Goal: Complete application form

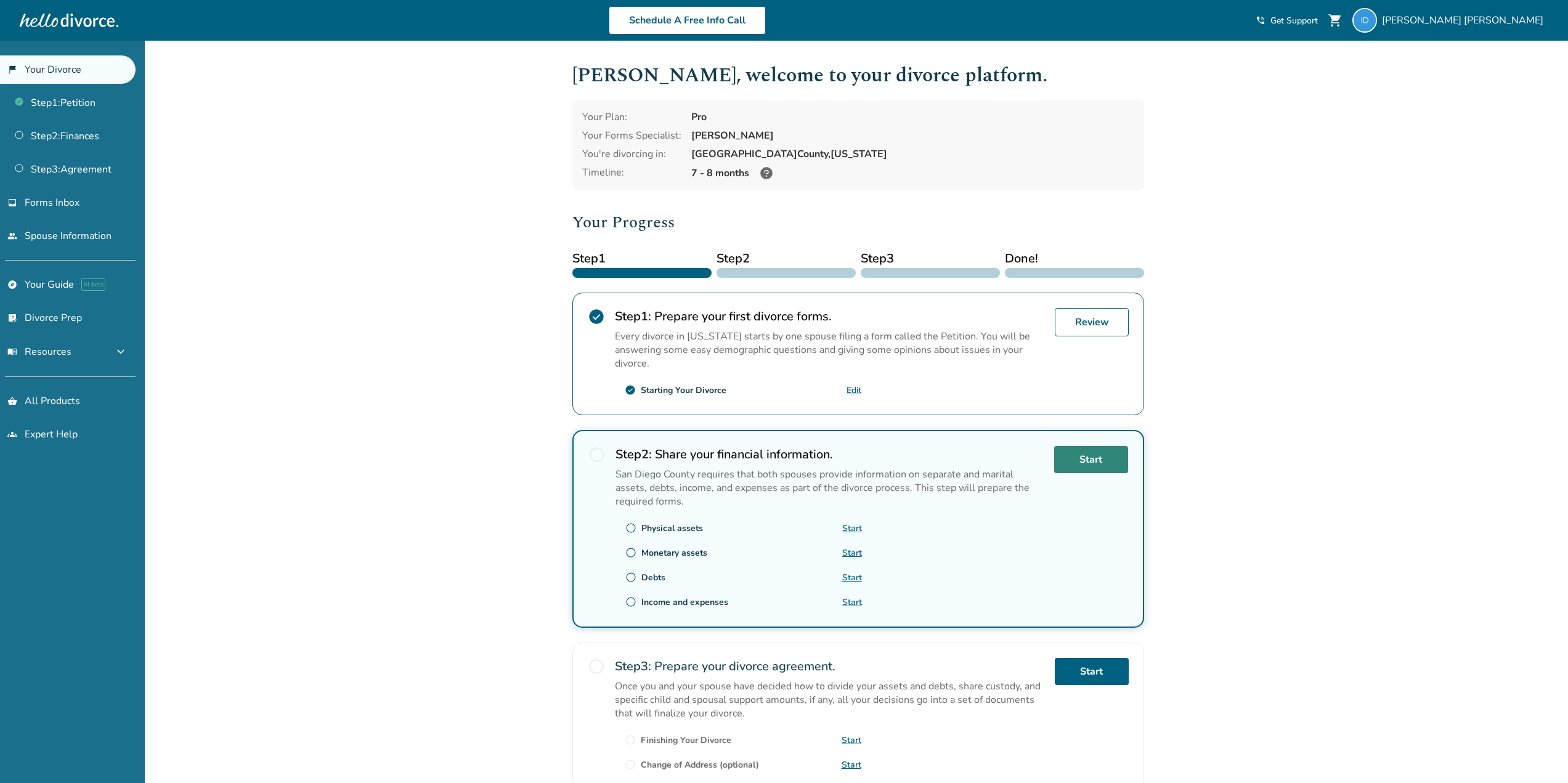
click at [1097, 468] on link "Start" at bounding box center [1091, 460] width 74 height 27
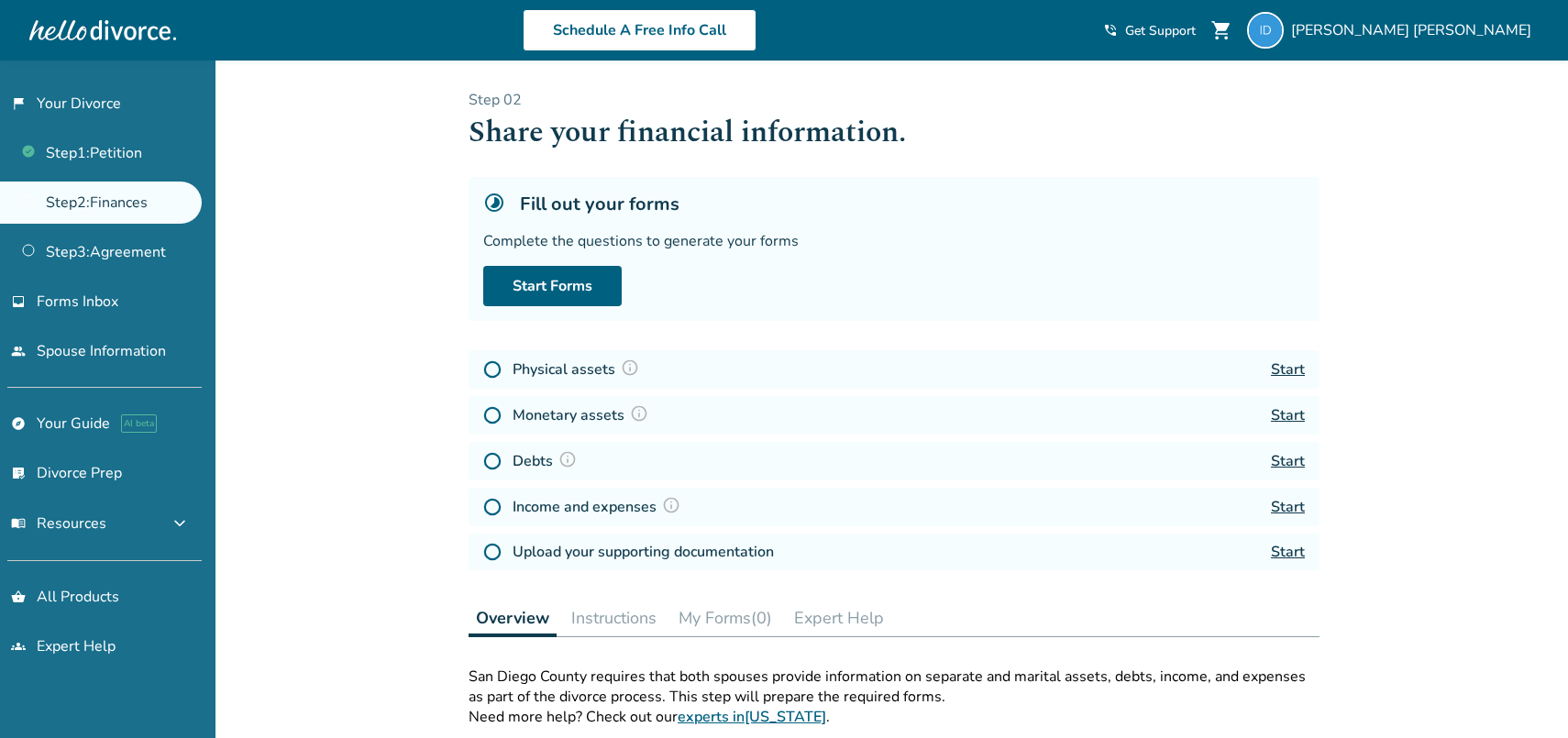
click at [1289, 366] on link "Start" at bounding box center [1288, 369] width 34 height 20
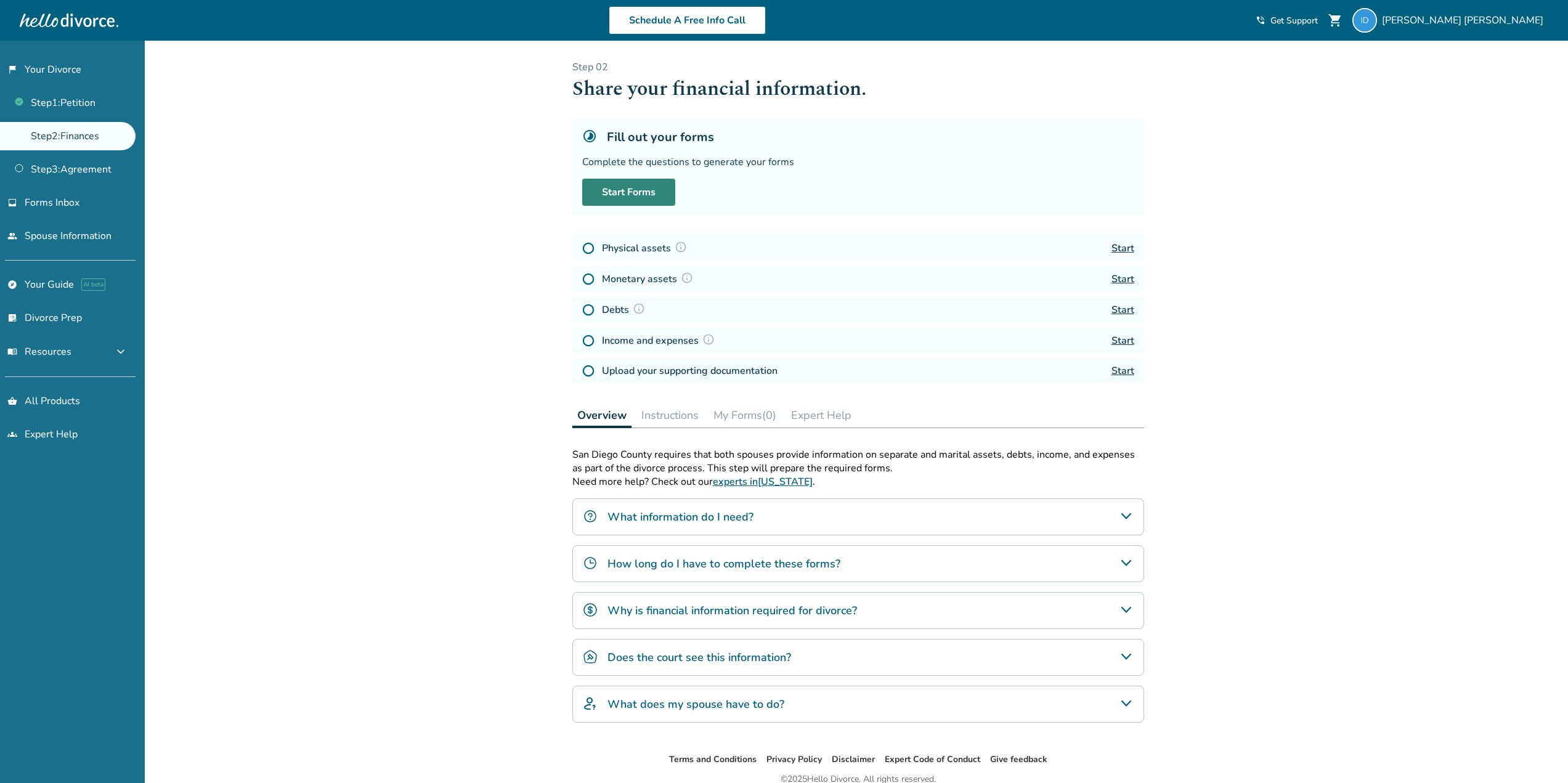
click at [622, 190] on link "Start Forms" at bounding box center [629, 192] width 93 height 27
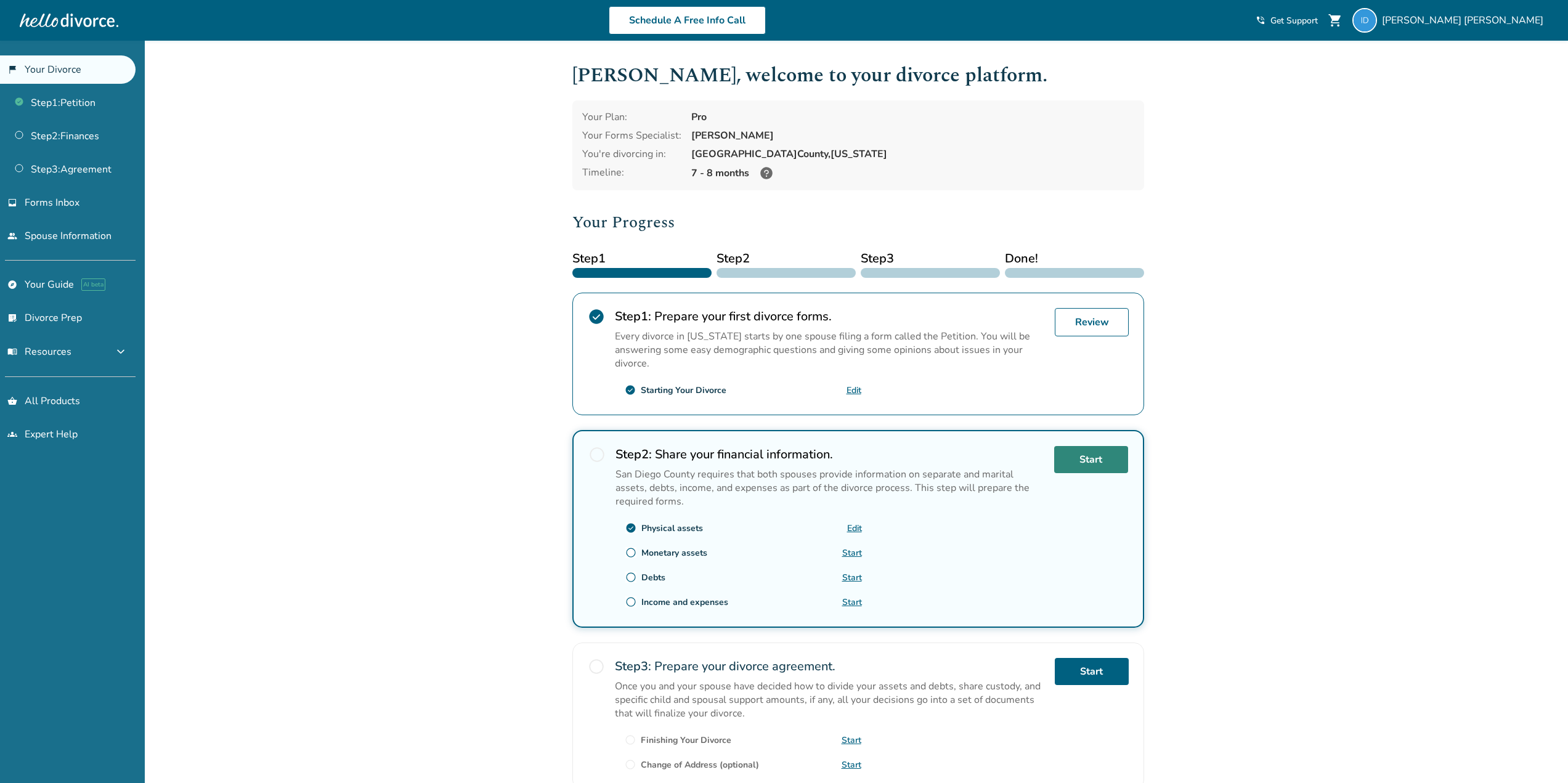
click at [1087, 459] on link "Start" at bounding box center [1091, 460] width 74 height 27
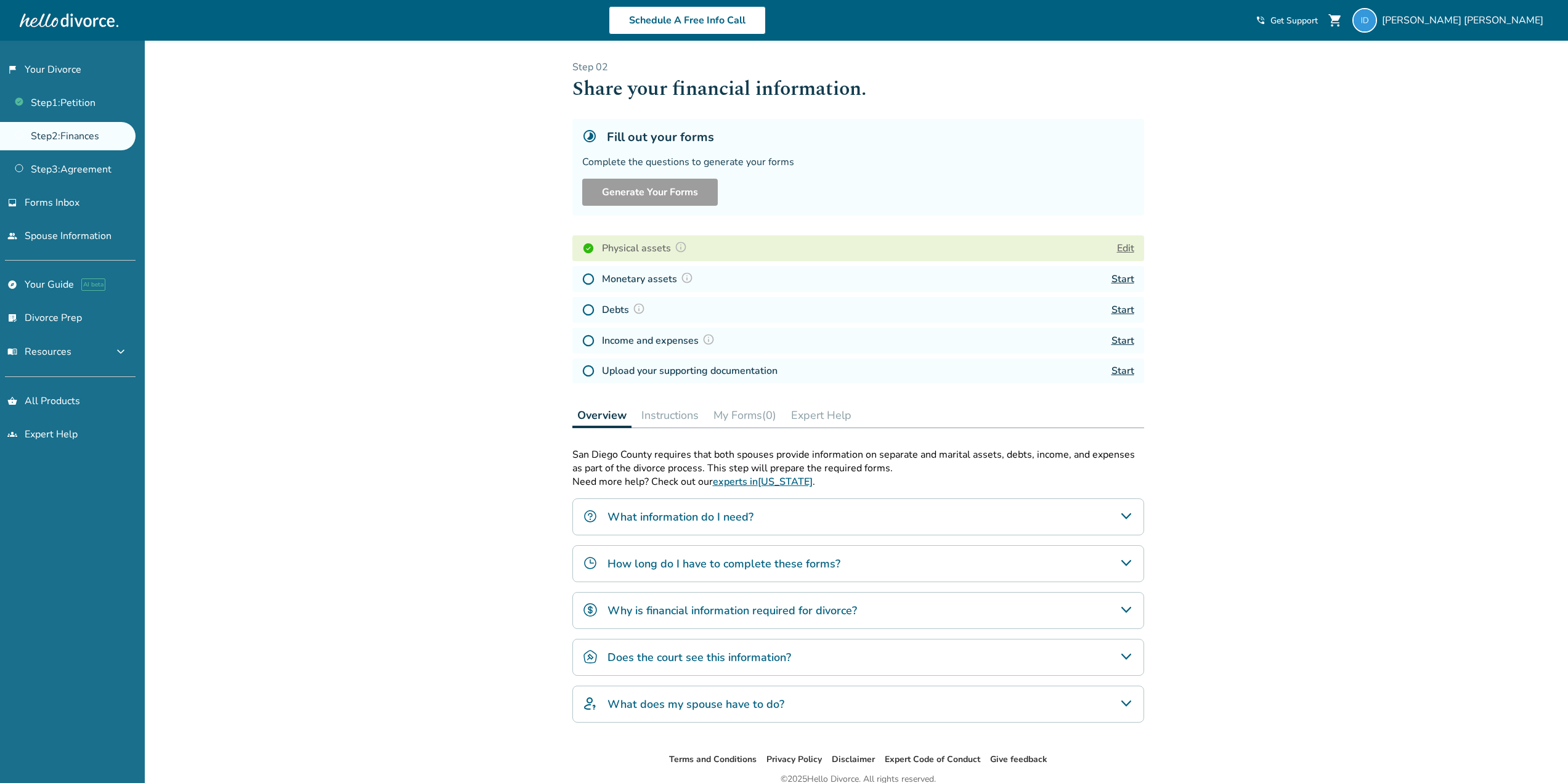
click at [1120, 277] on link "Start" at bounding box center [1122, 279] width 23 height 13
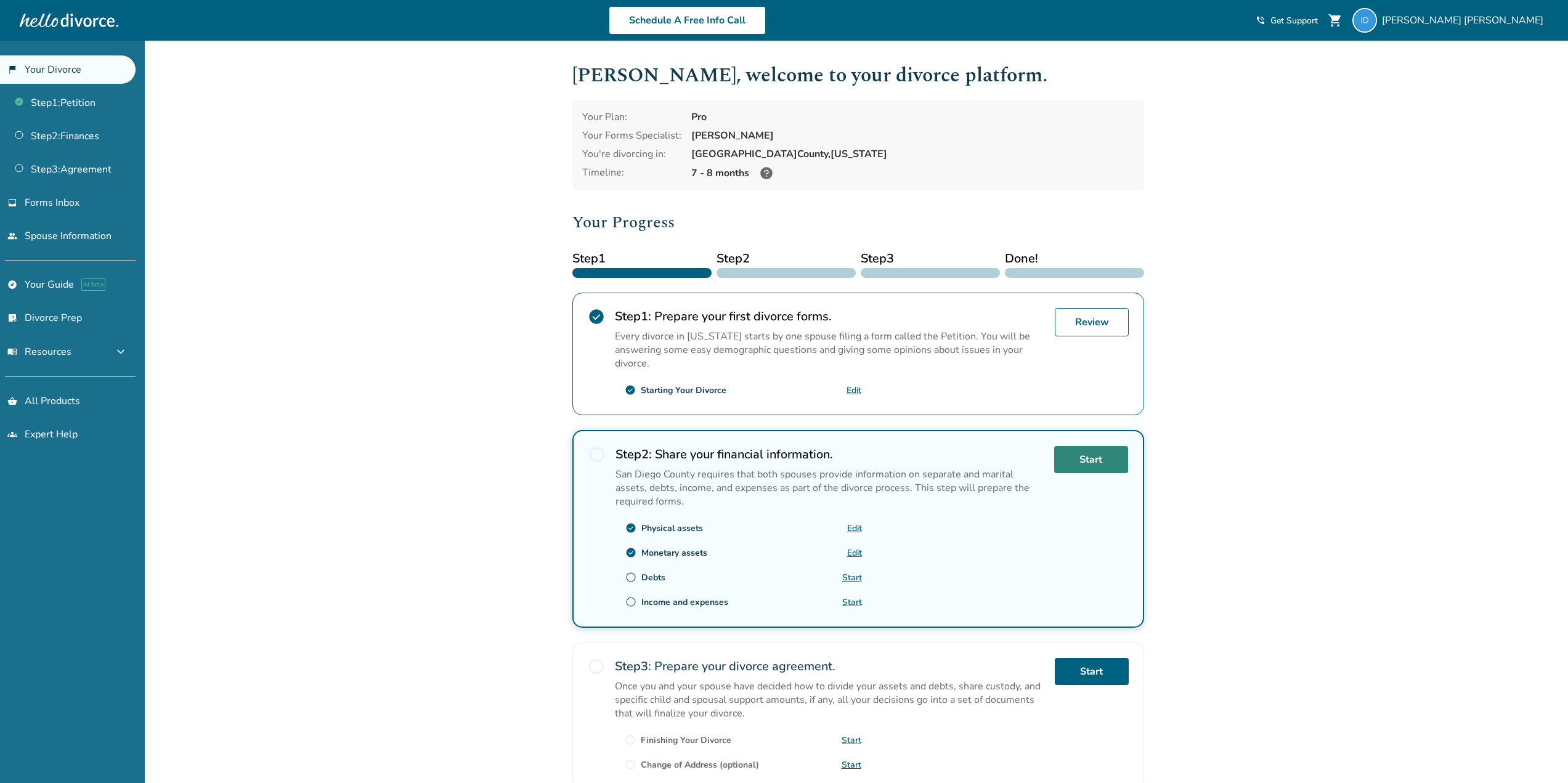
click at [1105, 464] on link "Start" at bounding box center [1091, 460] width 74 height 27
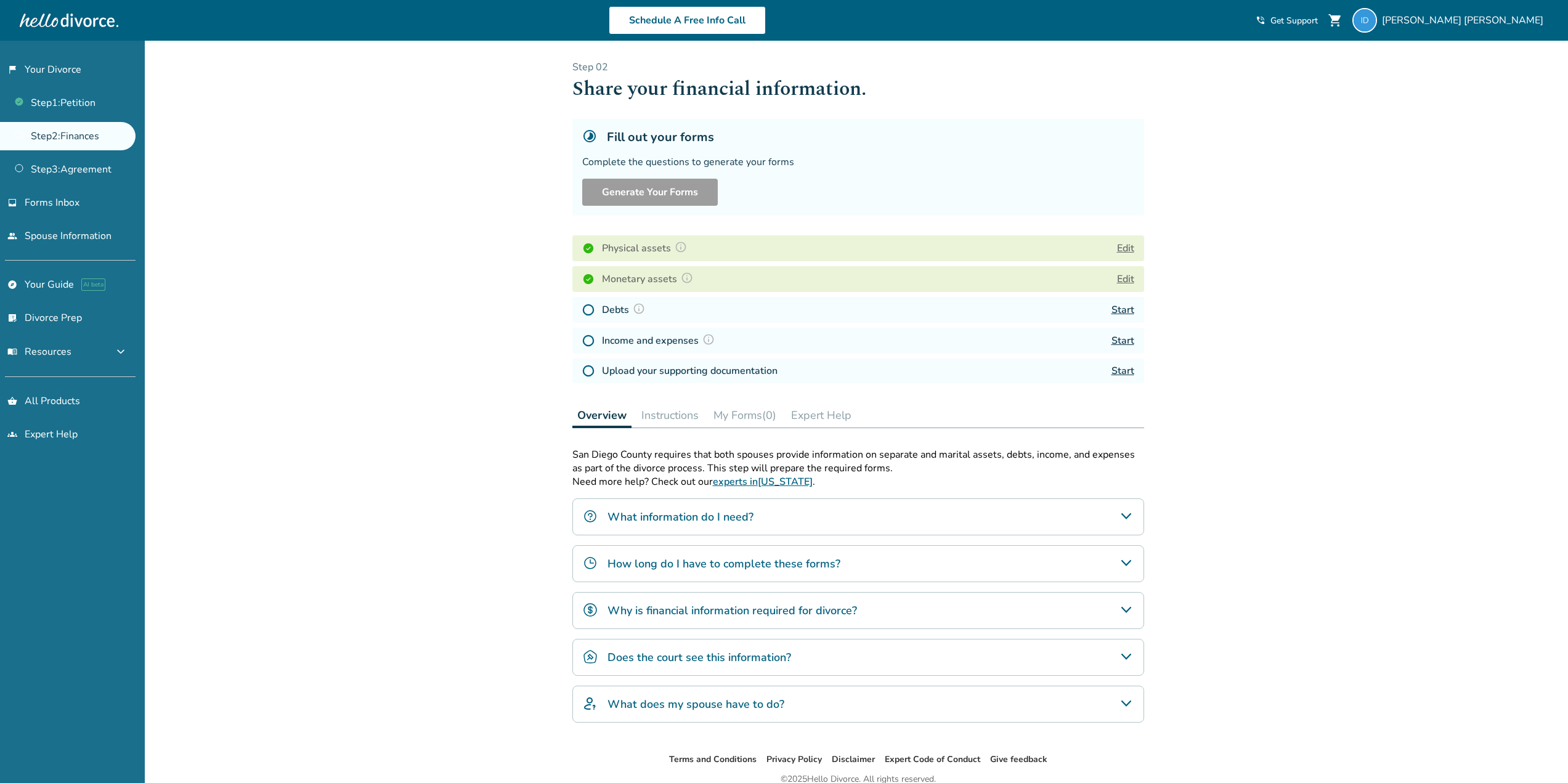
click at [1124, 308] on link "Start" at bounding box center [1122, 309] width 23 height 13
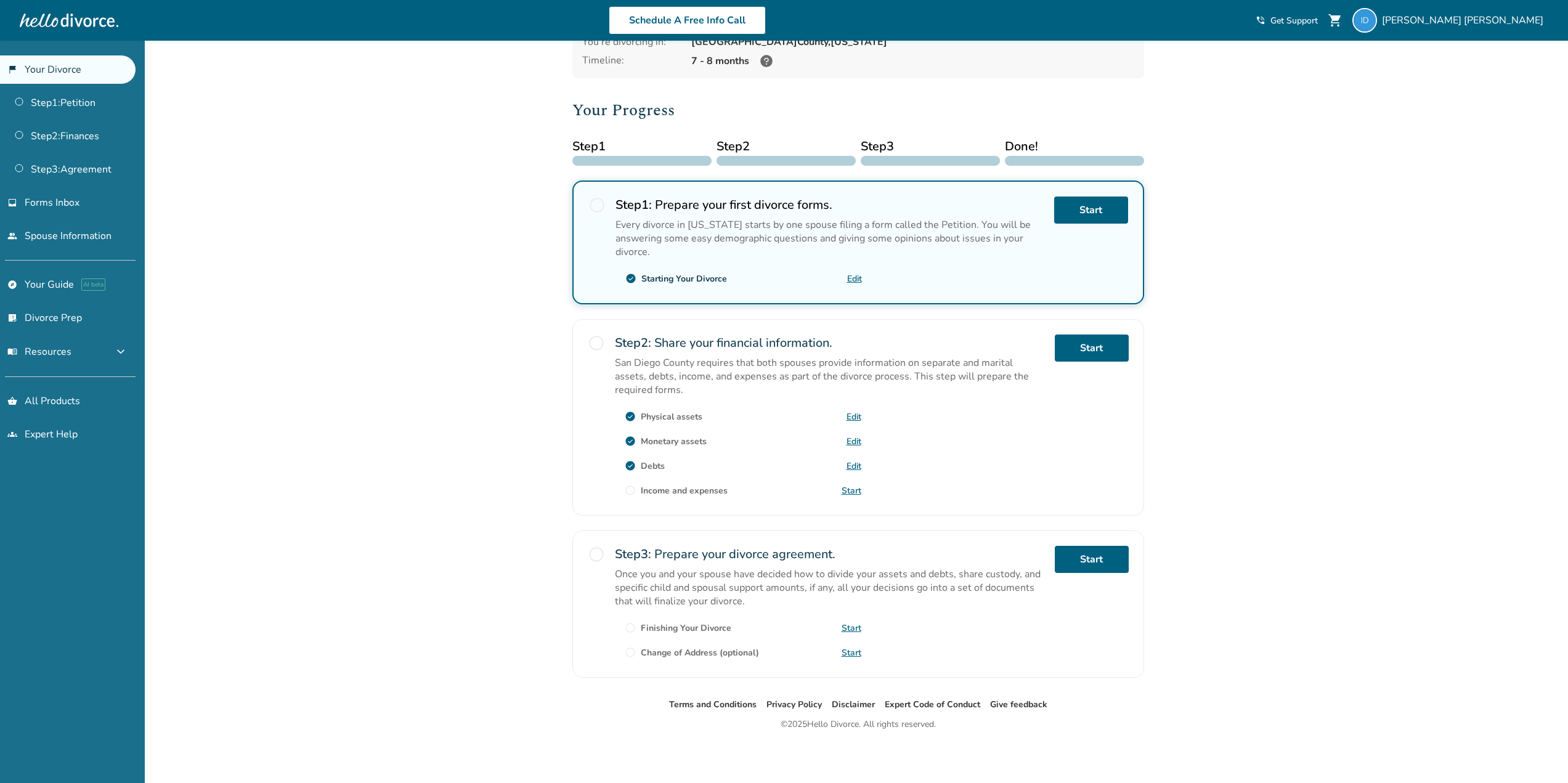
scroll to position [112, 0]
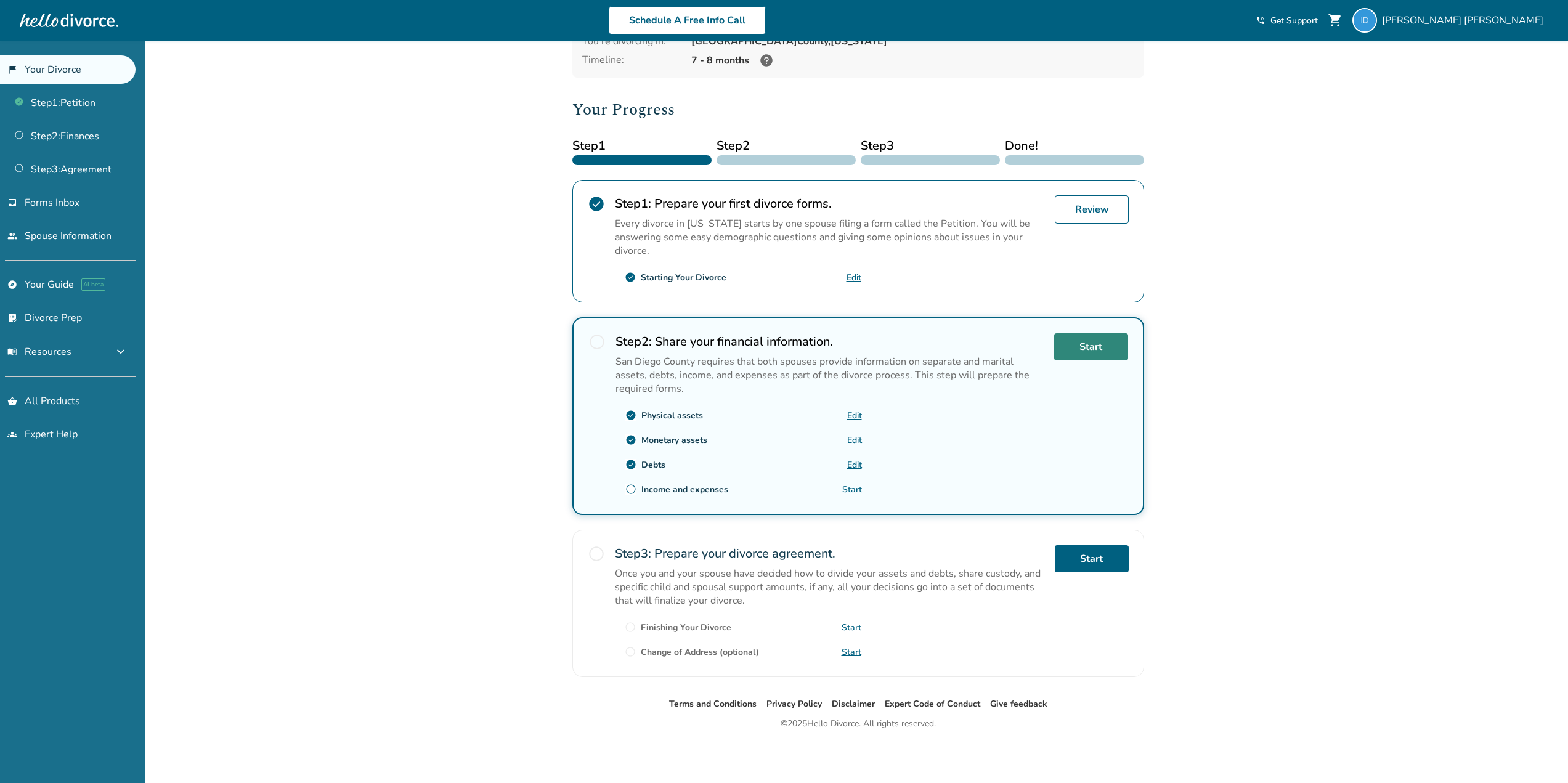
click at [1092, 348] on link "Start" at bounding box center [1091, 346] width 74 height 27
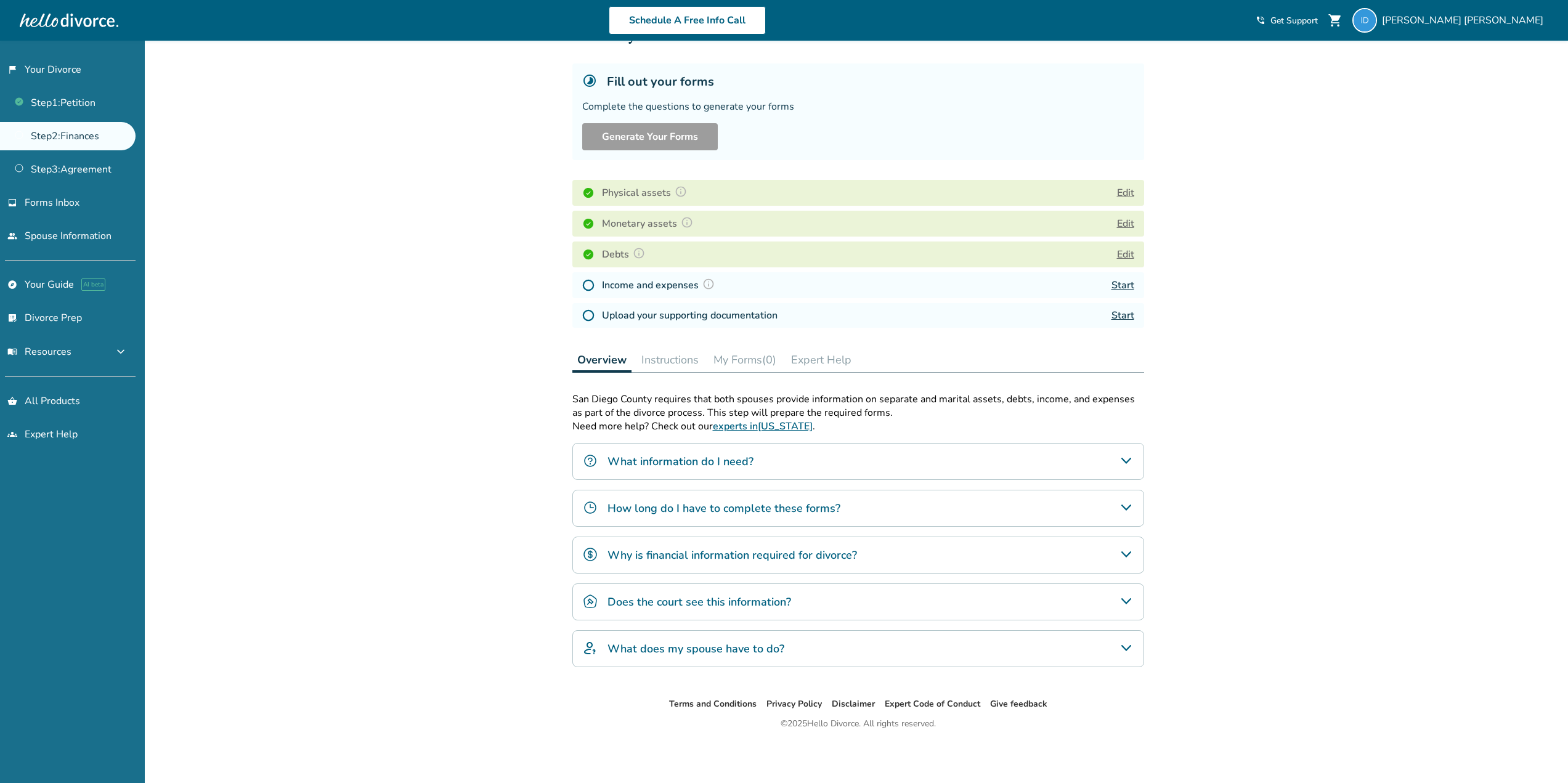
click at [1126, 284] on link "Start" at bounding box center [1122, 285] width 23 height 13
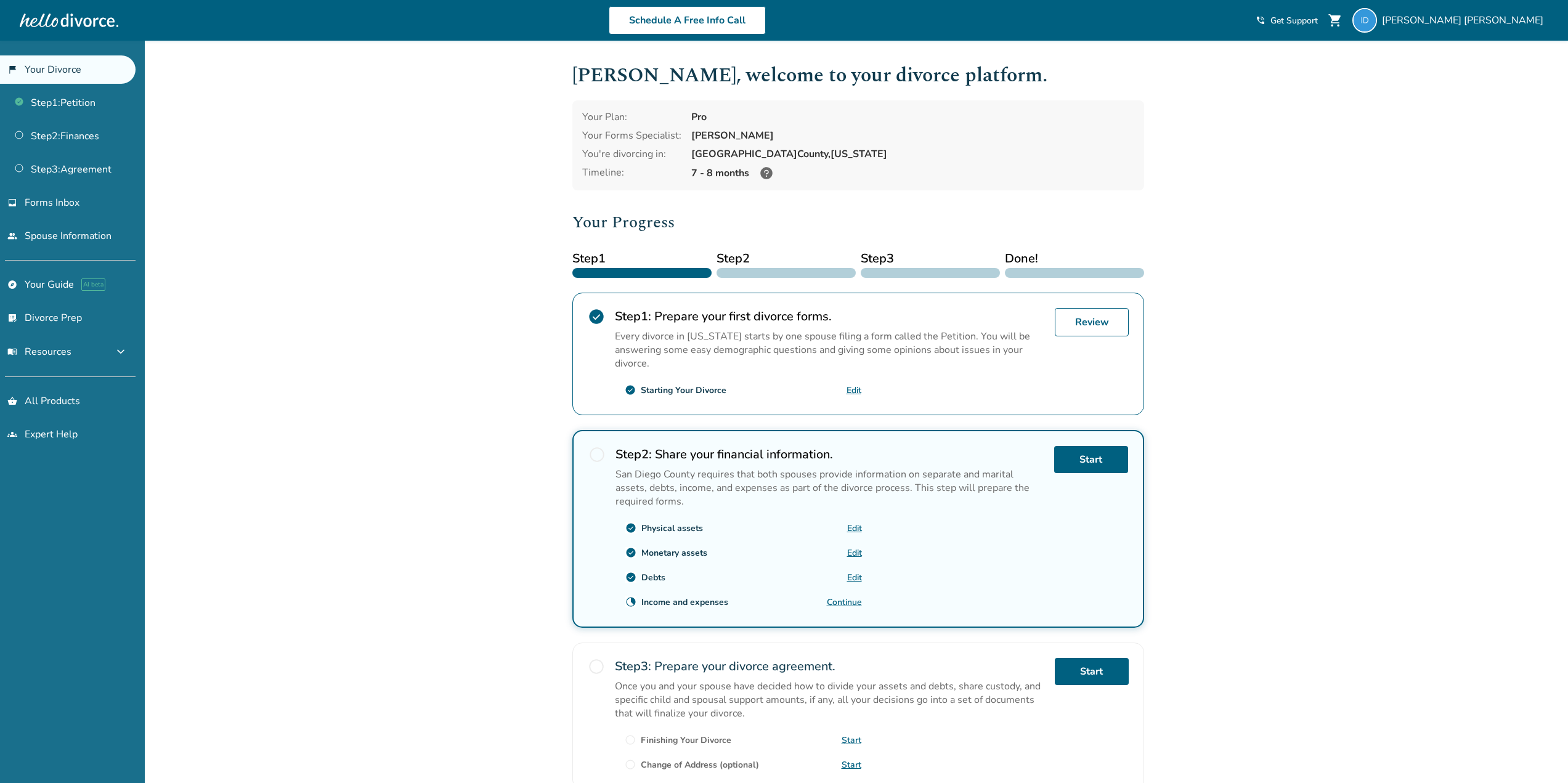
click at [856, 607] on link "Continue" at bounding box center [844, 602] width 35 height 12
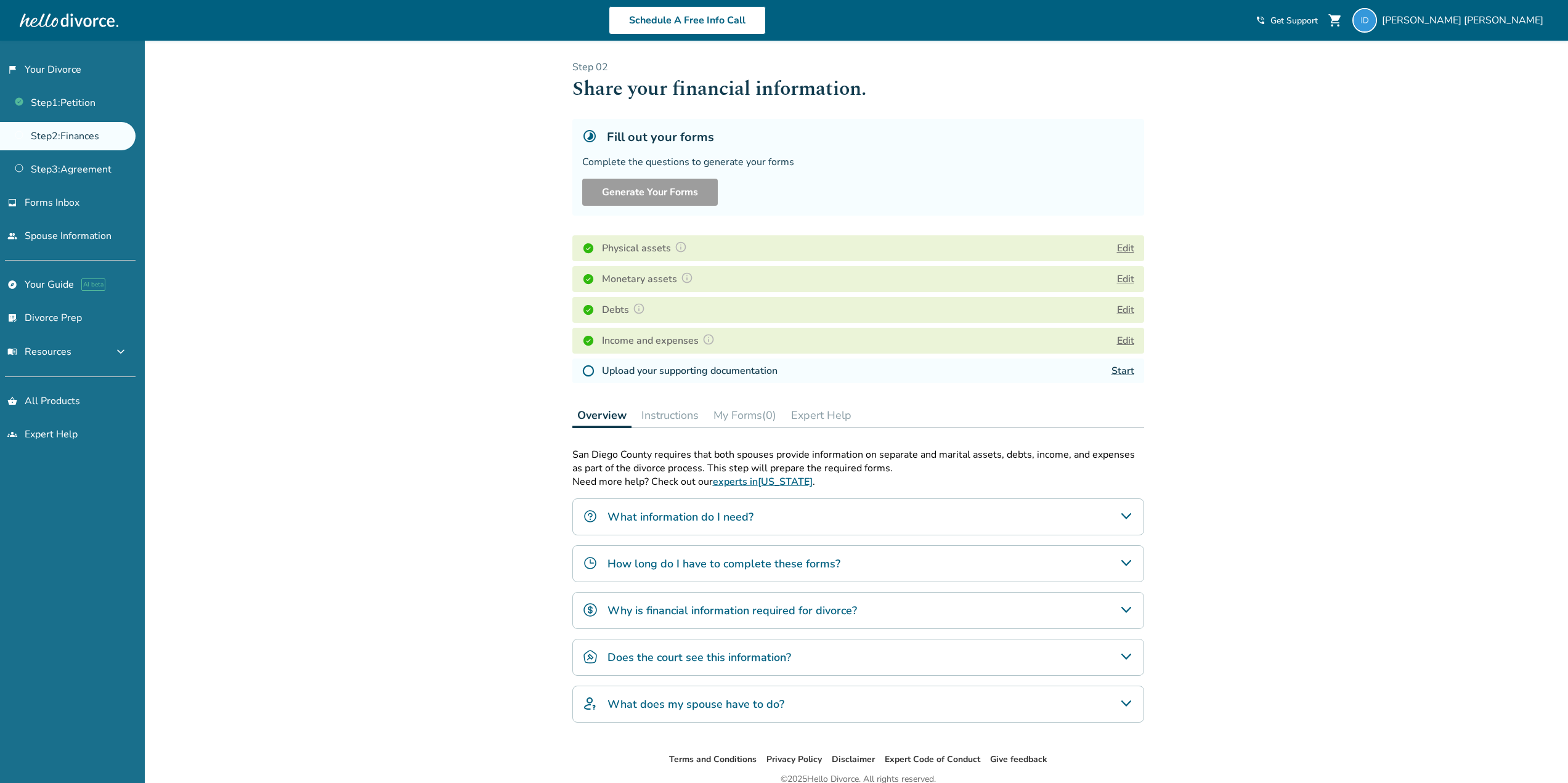
click at [1123, 375] on link "Start" at bounding box center [1122, 371] width 23 height 13
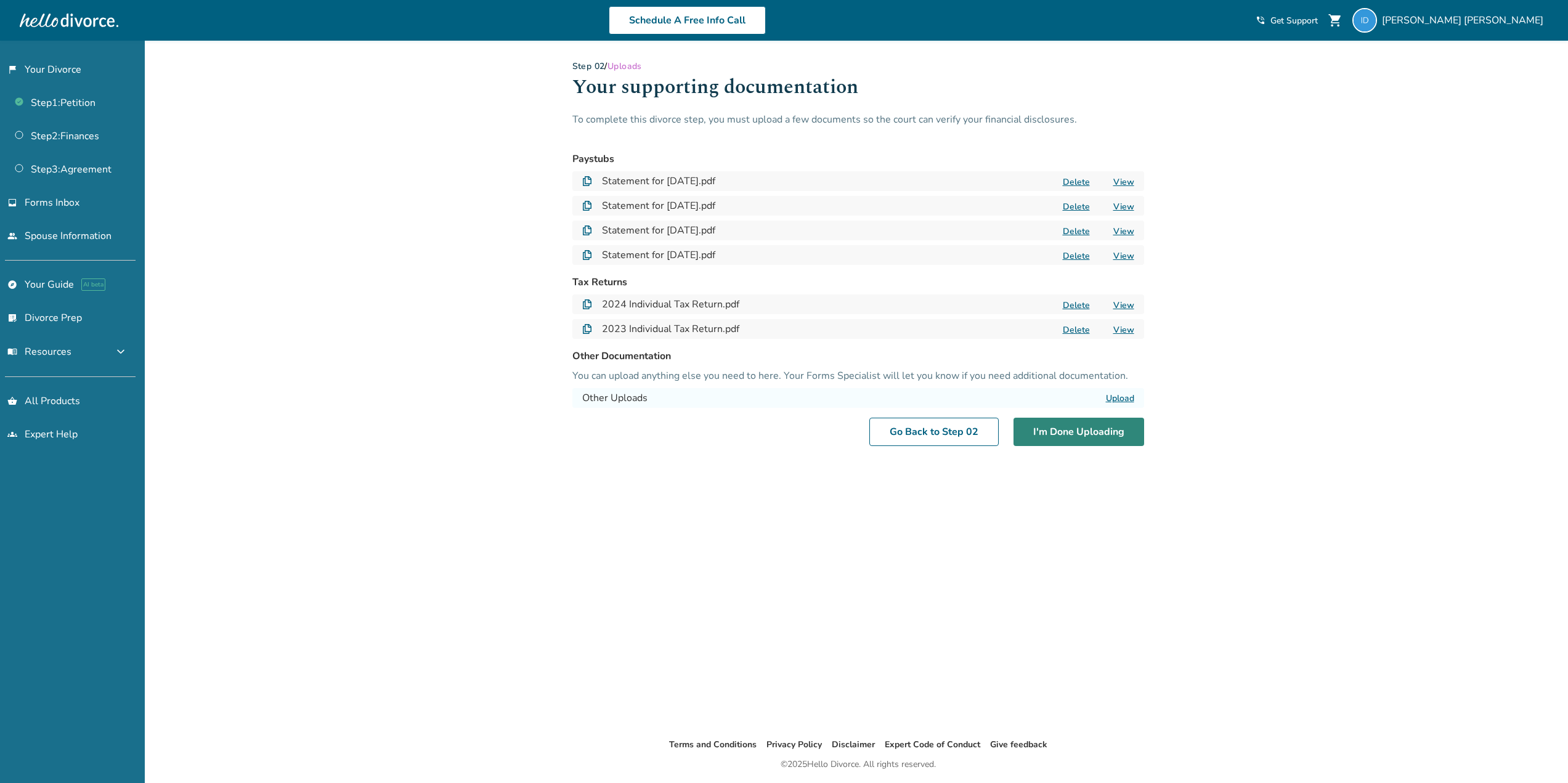
click at [1106, 435] on button "I'm Done Uploading" at bounding box center [1078, 431] width 130 height 28
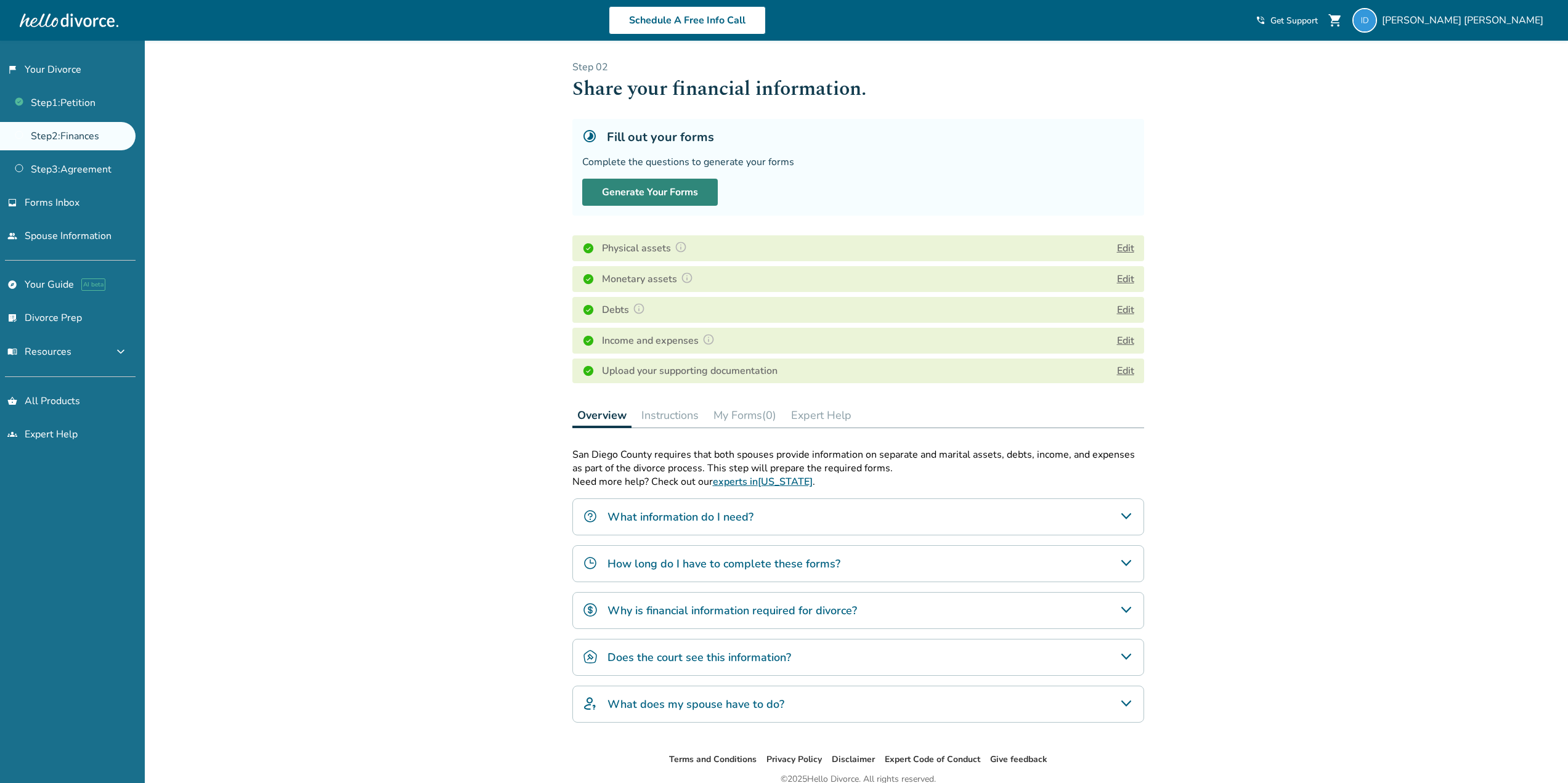
click at [647, 194] on button "Generate Your Forms" at bounding box center [650, 192] width 136 height 27
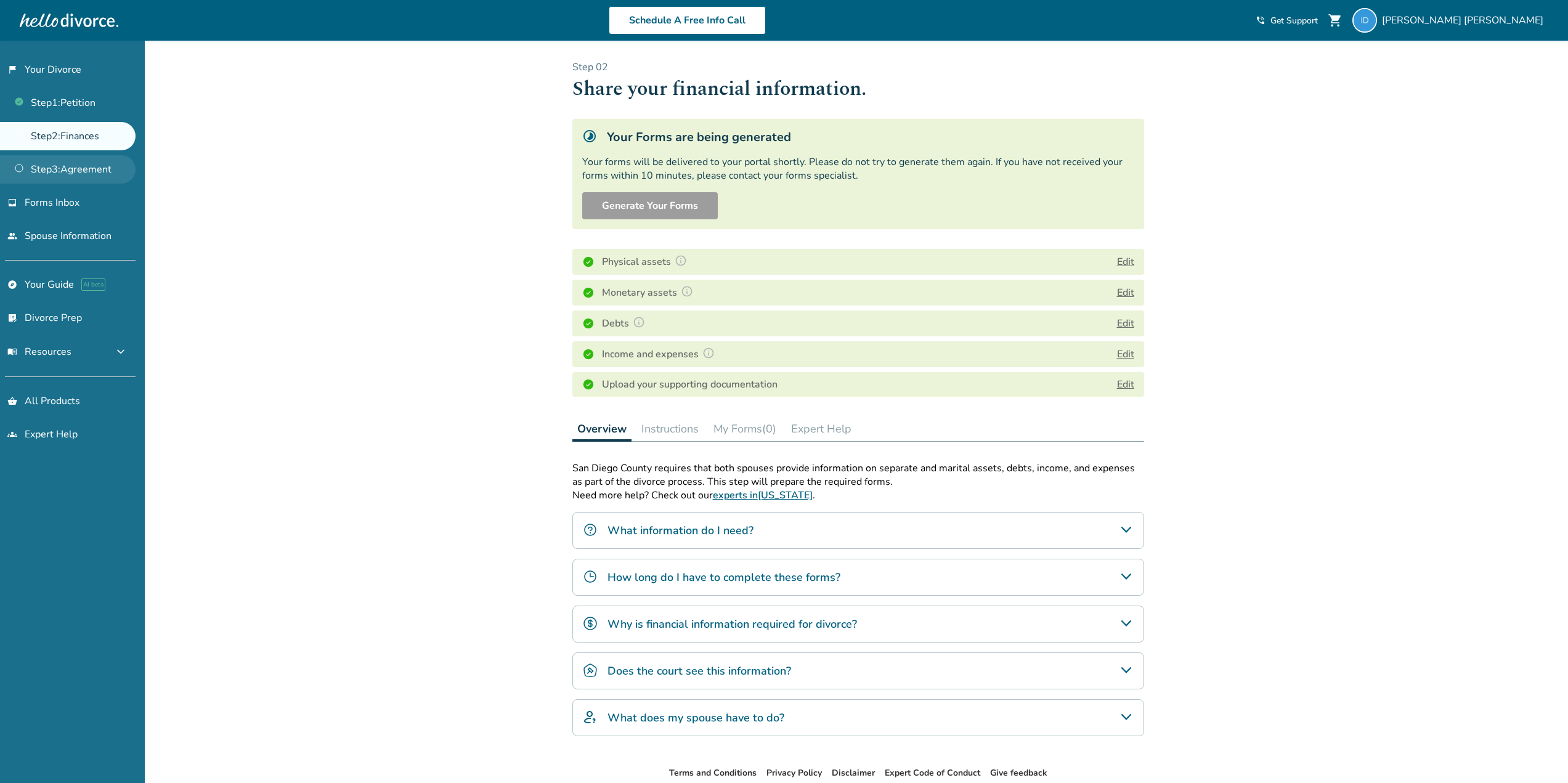
click at [102, 166] on link "Step 3 : Agreement" at bounding box center [68, 169] width 136 height 28
